Goal: Task Accomplishment & Management: Use online tool/utility

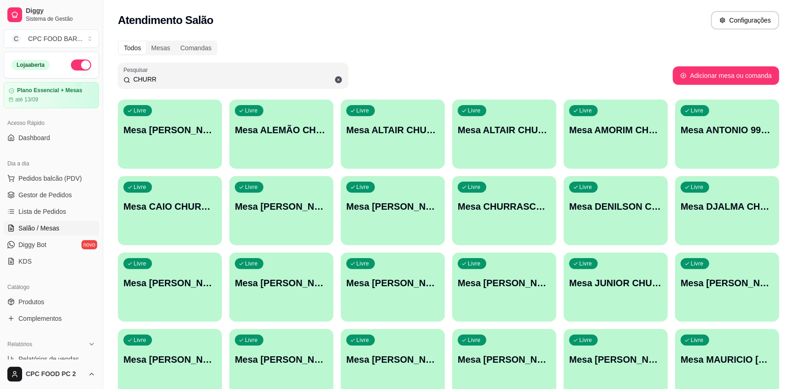
click at [213, 82] on input "CHURR" at bounding box center [236, 79] width 212 height 9
click at [212, 82] on input "CHURR" at bounding box center [236, 79] width 212 height 9
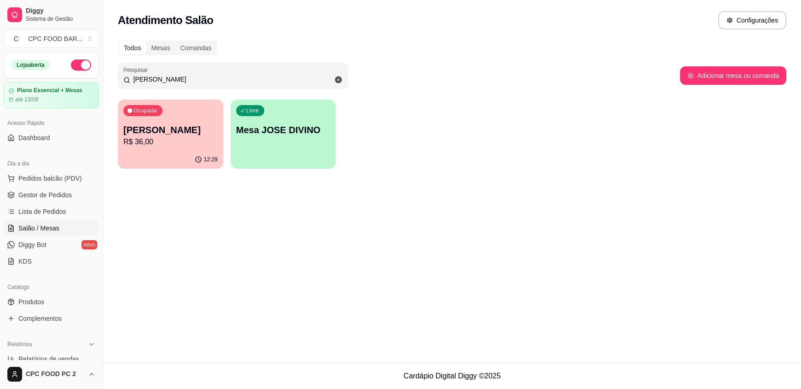
click at [215, 140] on p "R$ 36,00" at bounding box center [170, 141] width 94 height 11
click at [144, 77] on input "[PERSON_NAME]" at bounding box center [236, 79] width 212 height 9
click at [155, 83] on input "[PERSON_NAME]" at bounding box center [236, 79] width 212 height 9
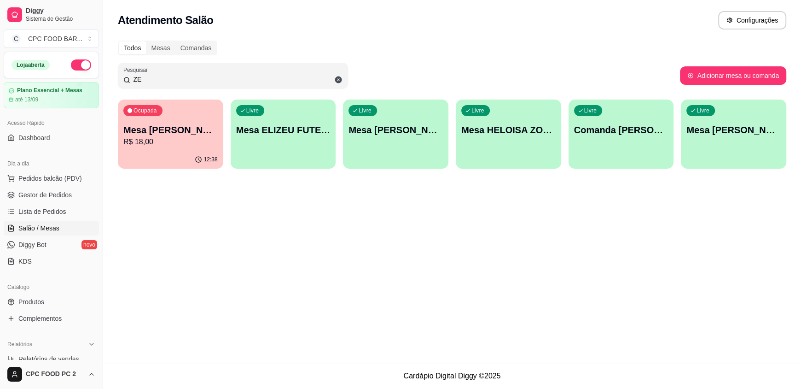
type input "Z"
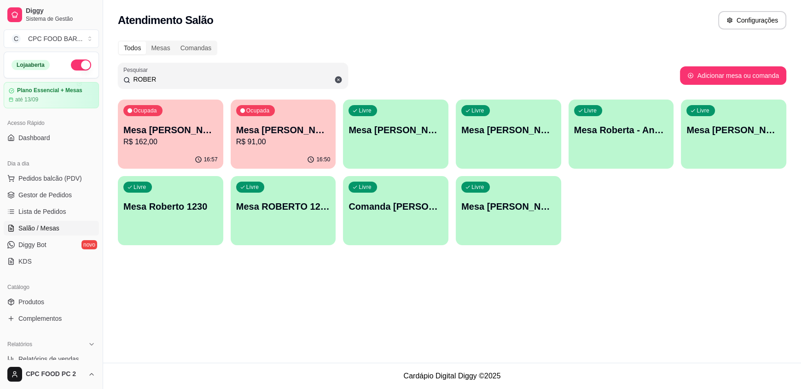
type input "ROBER"
click at [412, 152] on div "Livre Mesa [PERSON_NAME]" at bounding box center [396, 128] width 102 height 56
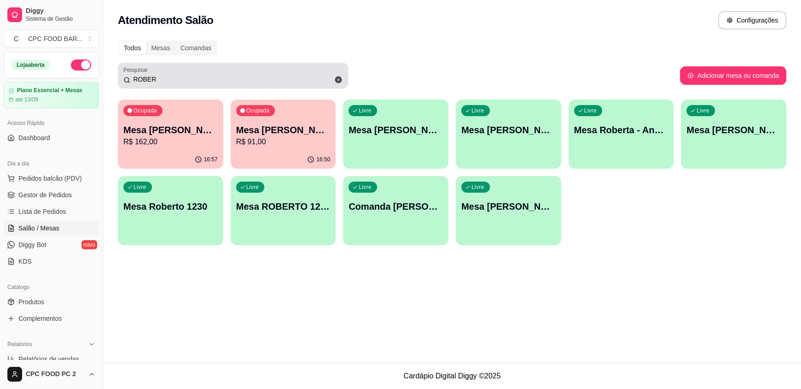
click at [338, 81] on icon at bounding box center [338, 80] width 8 height 8
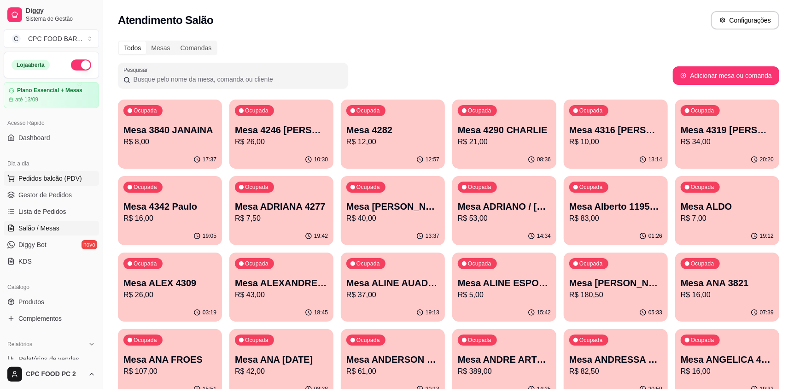
click at [56, 185] on button "Pedidos balcão (PDV)" at bounding box center [51, 178] width 95 height 15
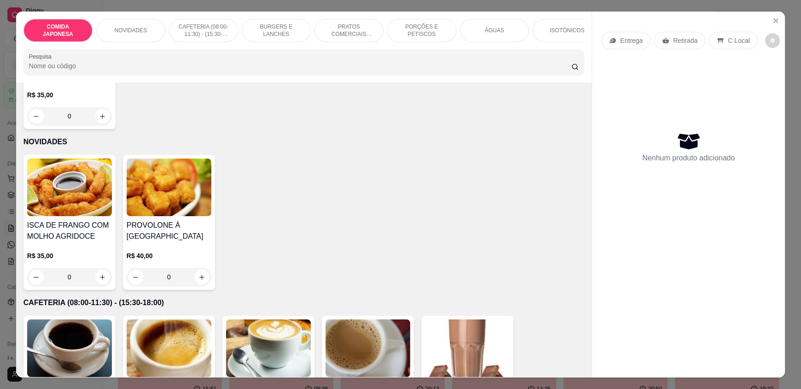
scroll to position [138, 0]
